Goal: Task Accomplishment & Management: Manage account settings

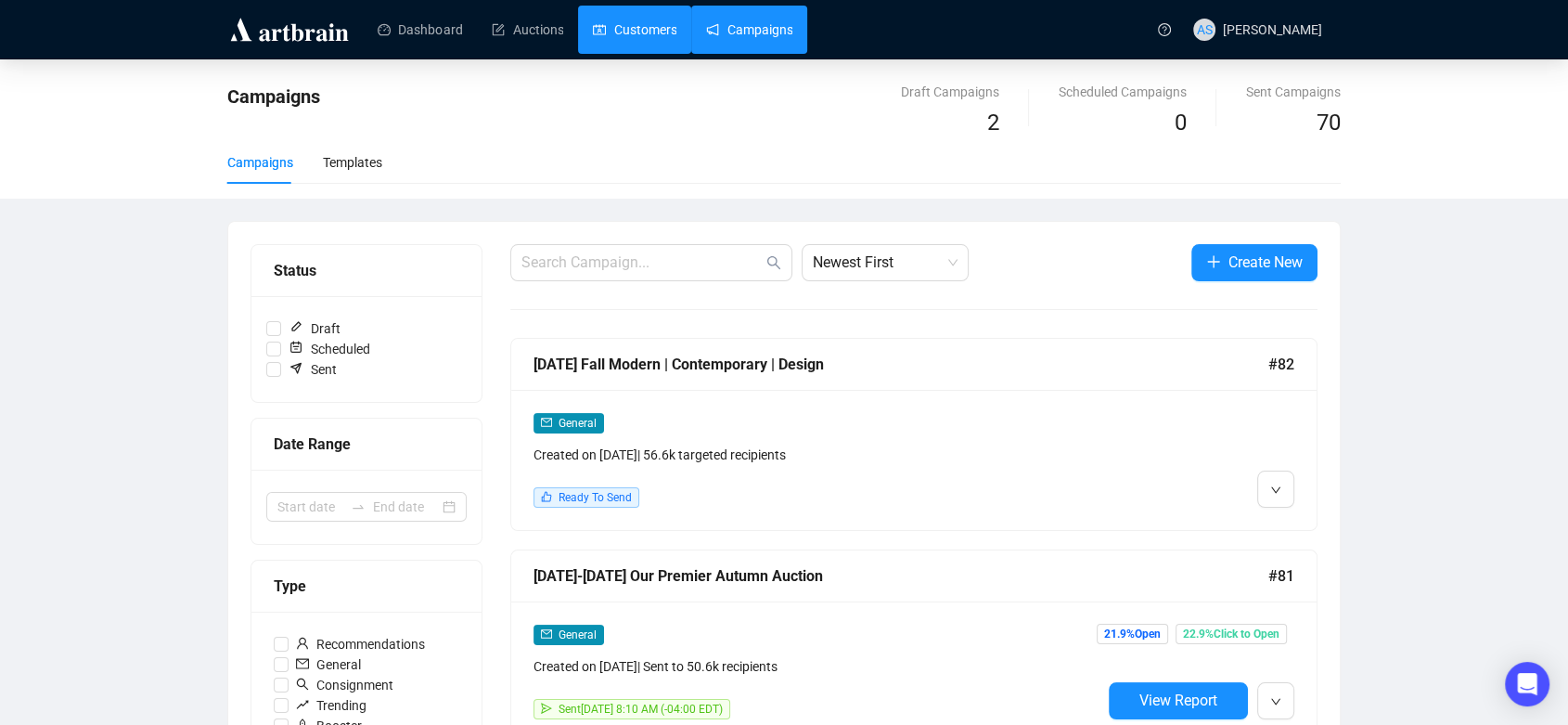
click at [635, 11] on link "Customers" at bounding box center [634, 29] width 83 height 48
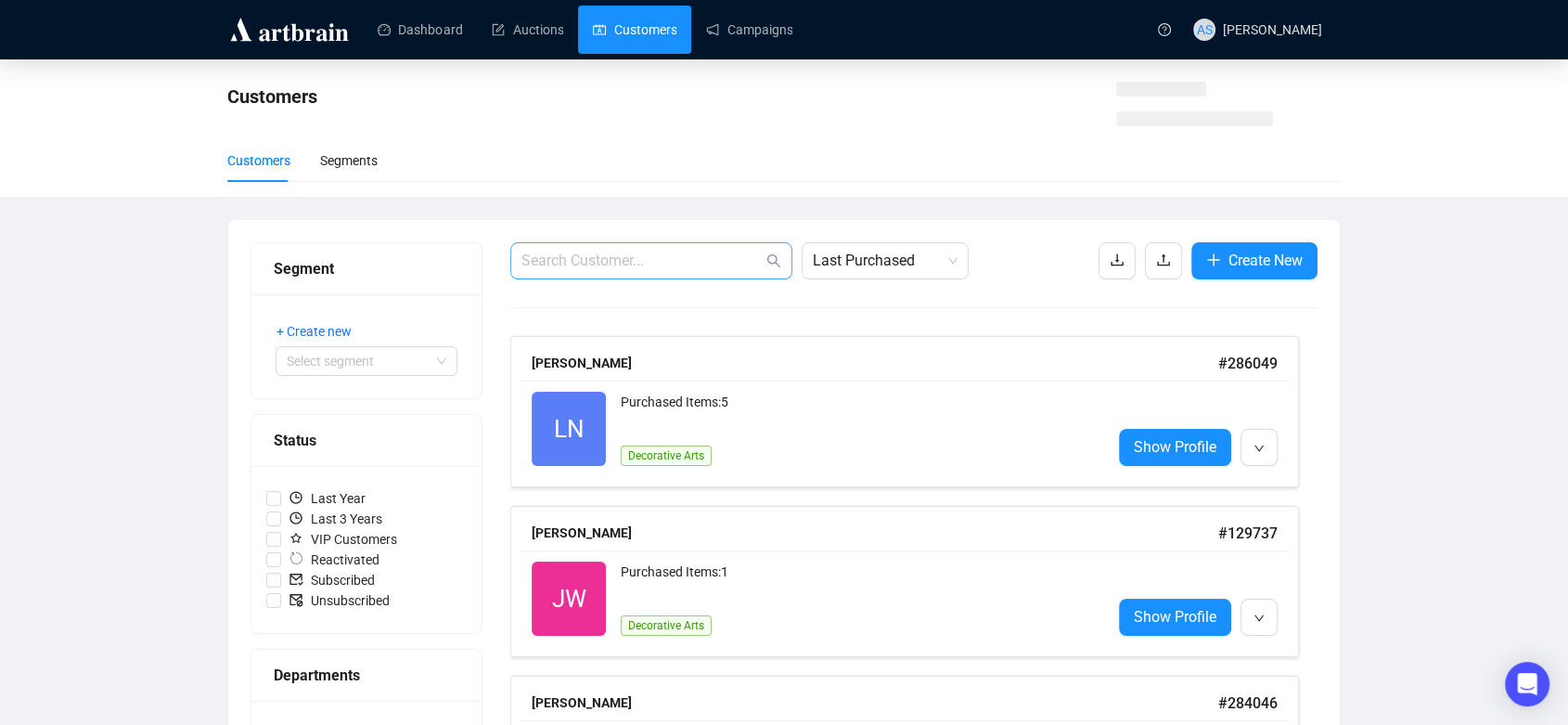
click at [690, 275] on span at bounding box center [651, 261] width 282 height 37
paste input "[PERSON_NAME][EMAIL_ADDRESS][DOMAIN_NAME]"
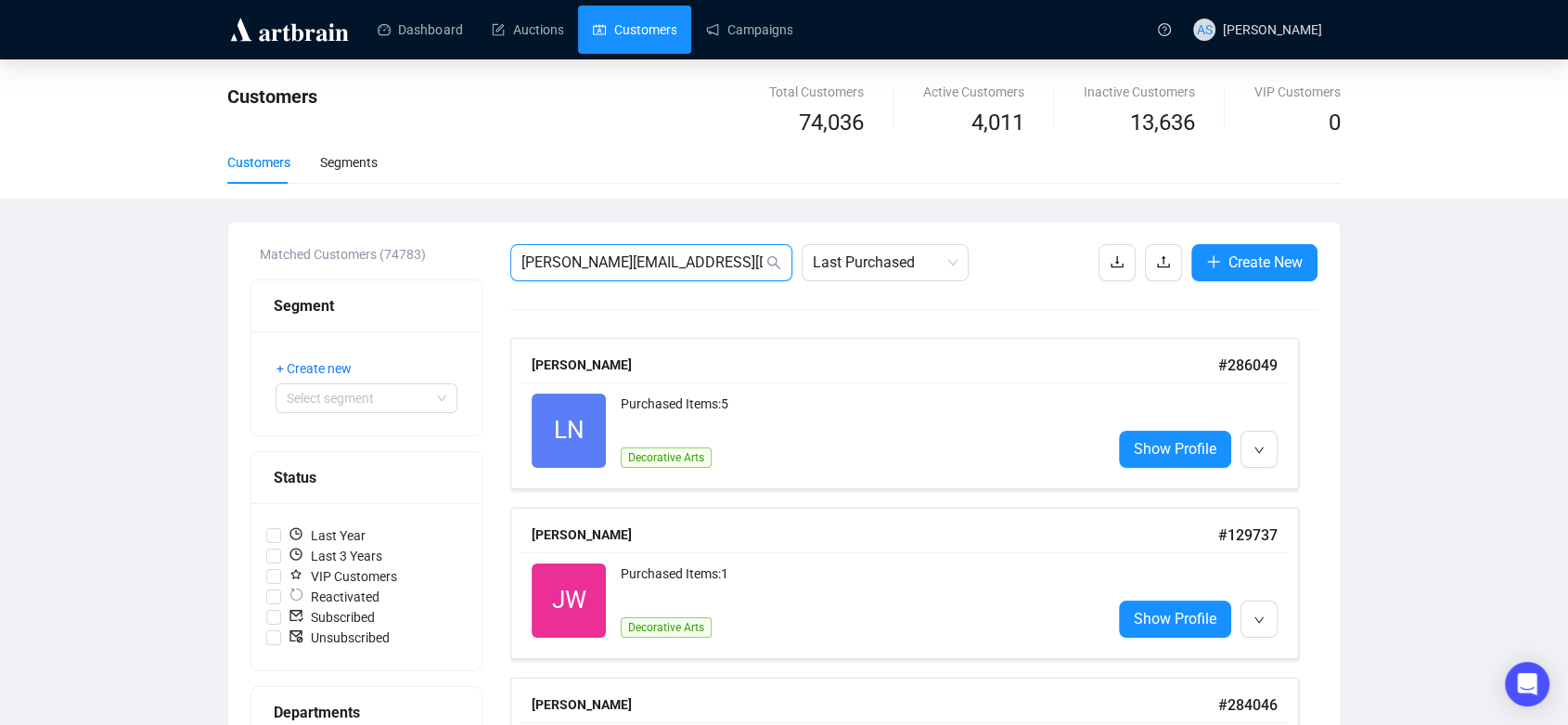
type input "[PERSON_NAME][EMAIL_ADDRESS][DOMAIN_NAME]"
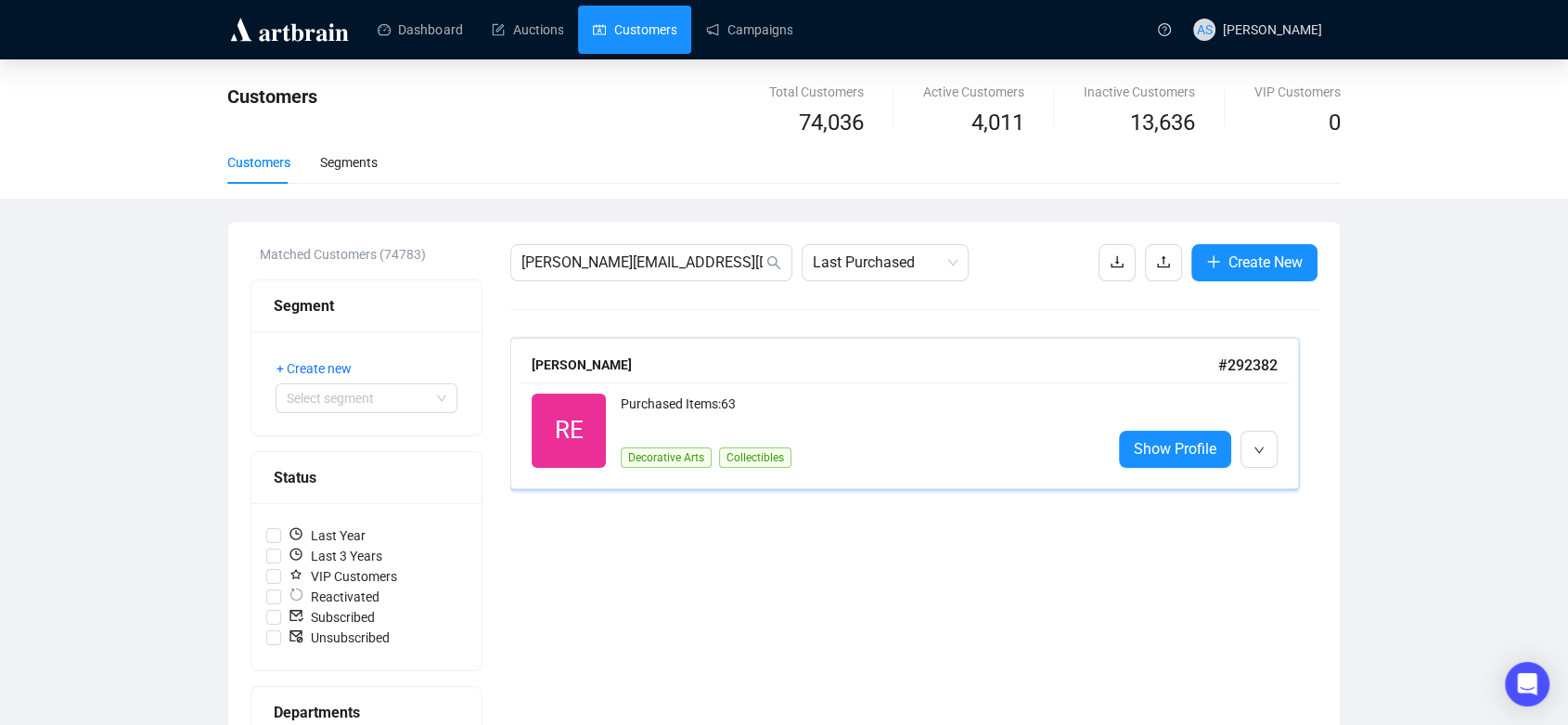
click at [936, 397] on div "Purchased Items: 63" at bounding box center [858, 412] width 476 height 37
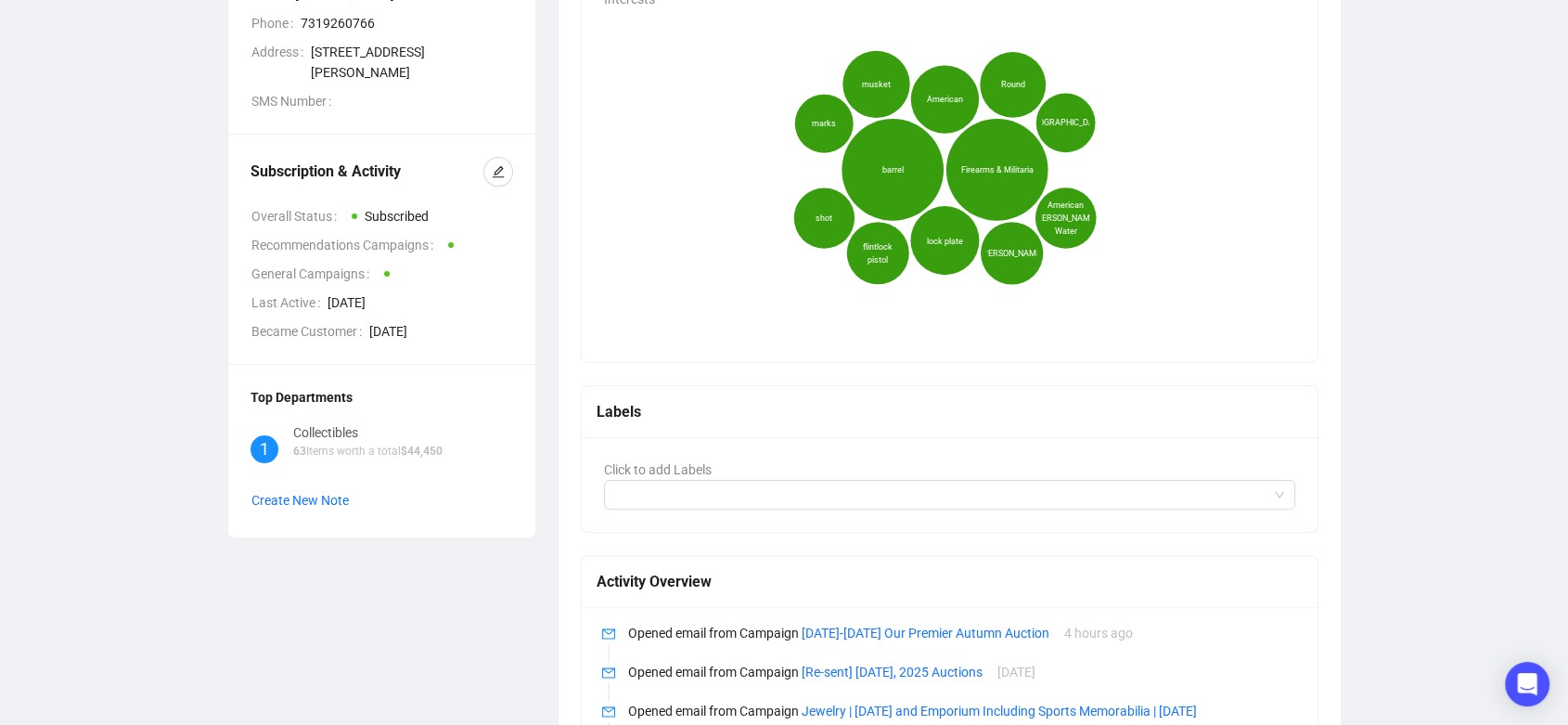
scroll to position [392, 0]
click at [505, 156] on button "button" at bounding box center [498, 171] width 29 height 29
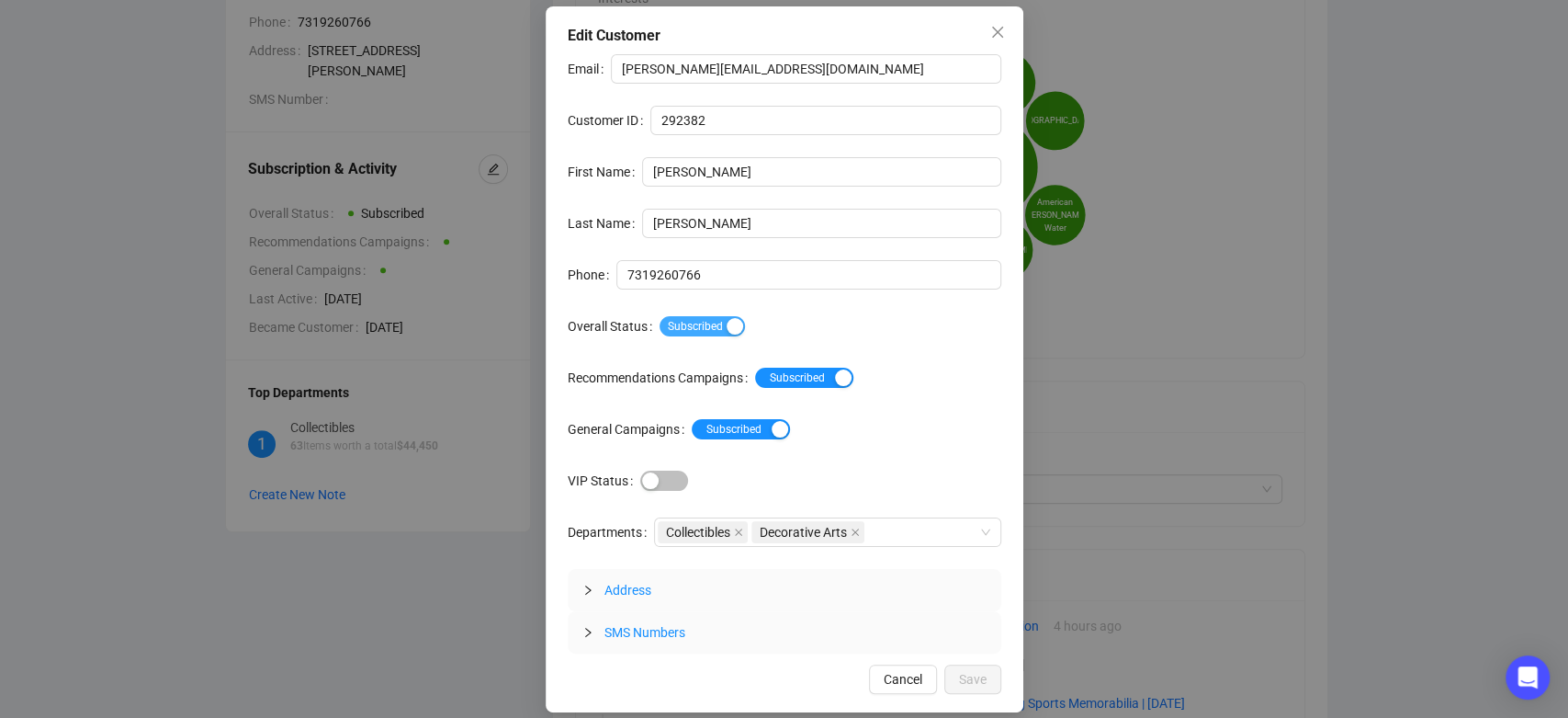
click at [686, 319] on span "Subscribed" at bounding box center [702, 326] width 85 height 20
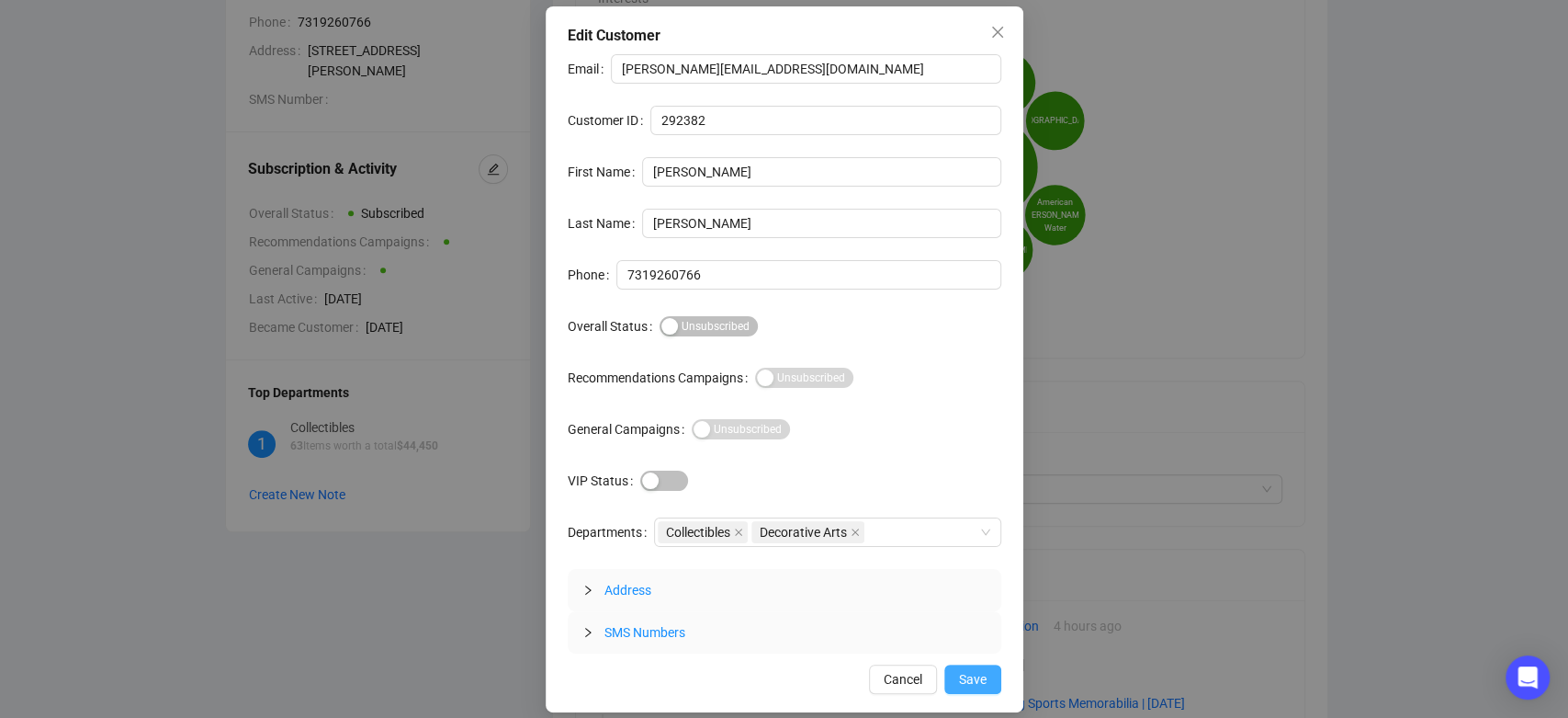
click at [961, 688] on span "Save" at bounding box center [973, 678] width 27 height 20
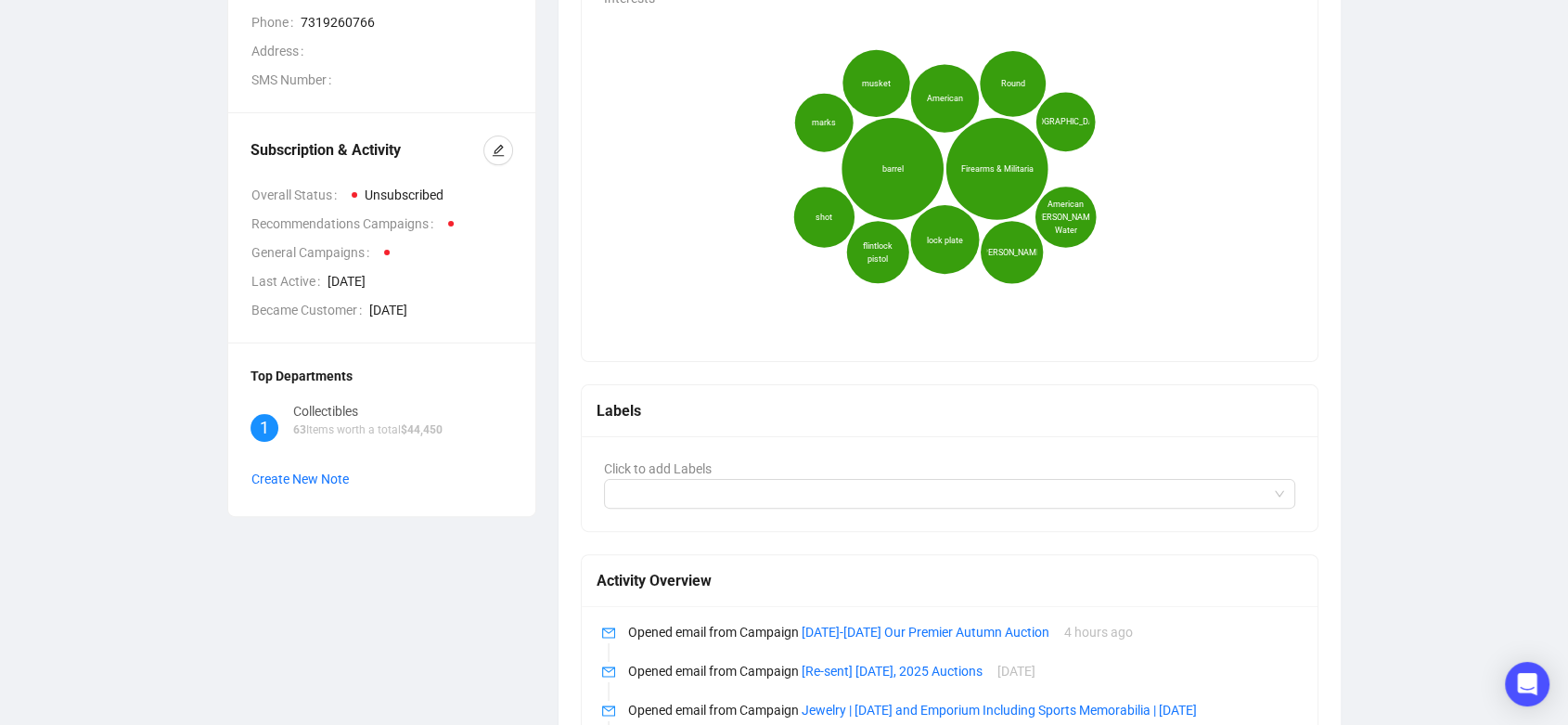
scroll to position [0, 0]
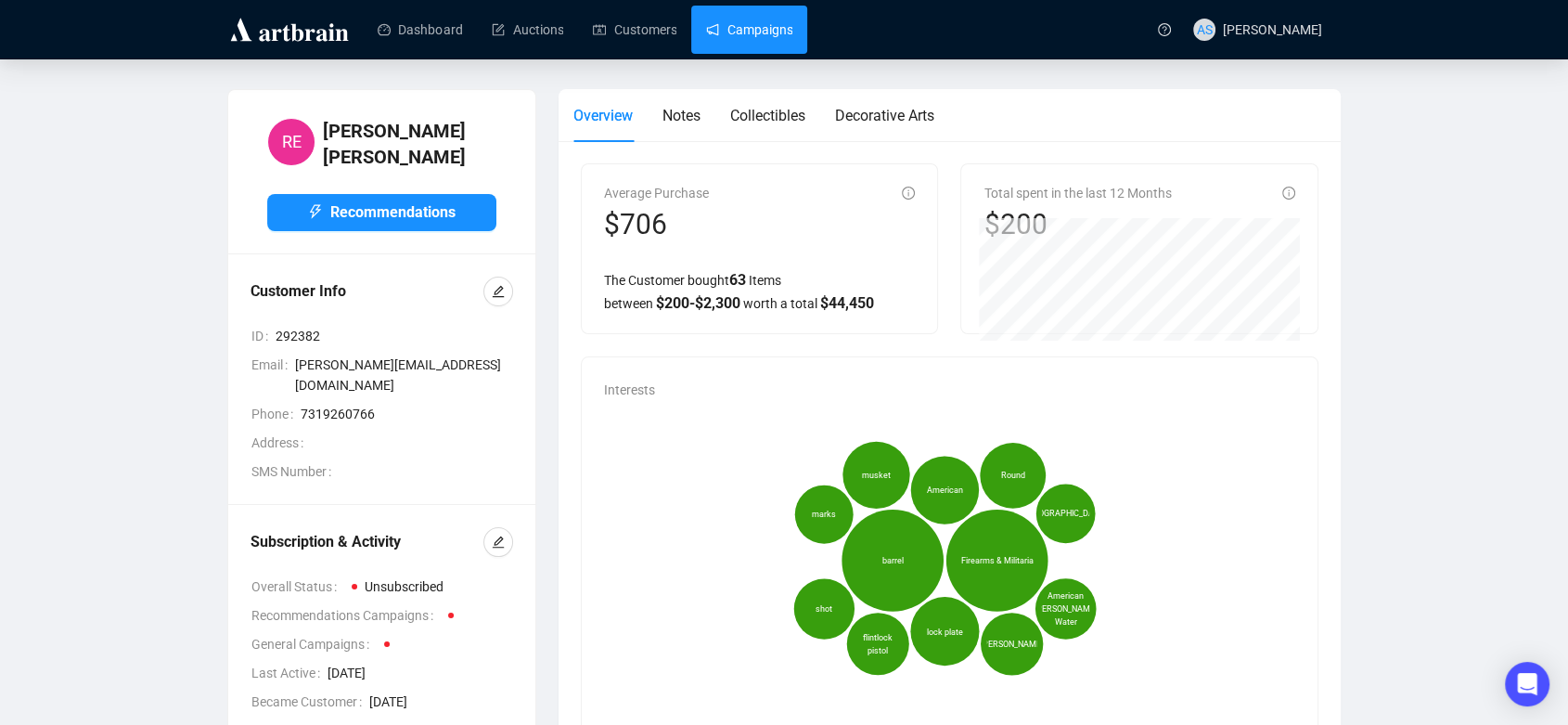
drag, startPoint x: 749, startPoint y: 27, endPoint x: 720, endPoint y: 41, distance: 32.2
click at [749, 27] on link "Campaigns" at bounding box center [749, 29] width 86 height 48
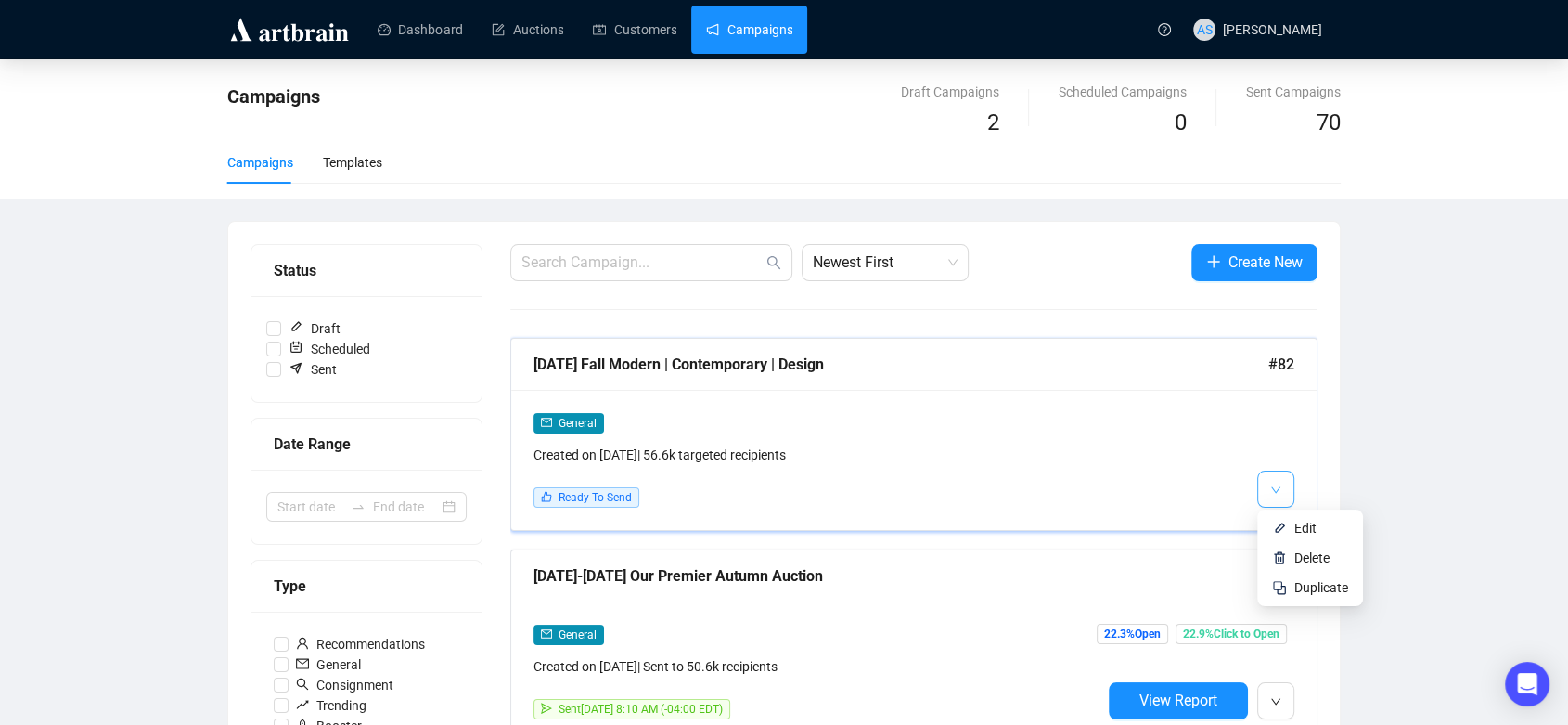
click at [1284, 476] on button "button" at bounding box center [1276, 490] width 37 height 37
click at [1296, 588] on span "Duplicate" at bounding box center [1321, 587] width 54 height 15
